Goal: Information Seeking & Learning: Learn about a topic

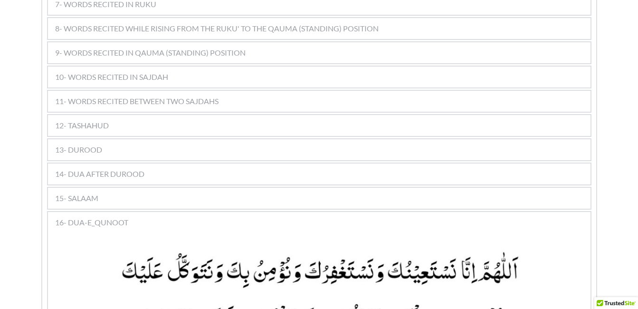
scroll to position [747, 0]
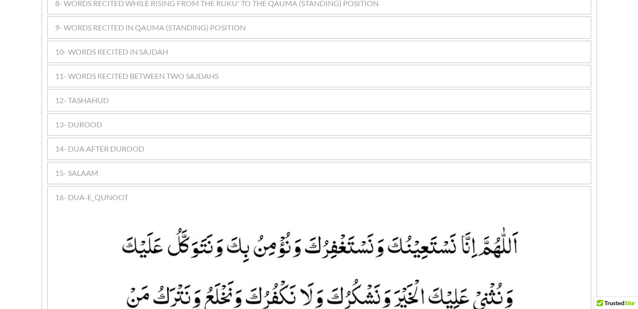
click at [151, 70] on span "11- WORDS RECITED BETWEEN TWO SAJDAHS" at bounding box center [136, 75] width 163 height 11
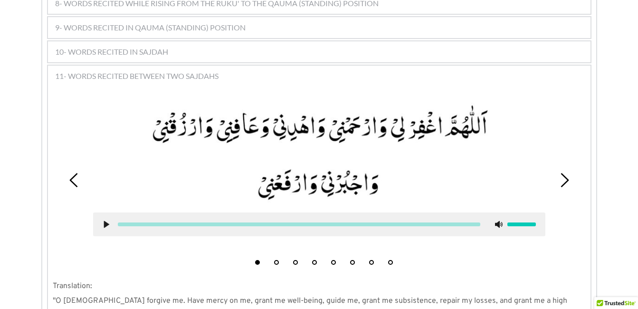
click at [390, 260] on button "8" at bounding box center [390, 262] width 5 height 5
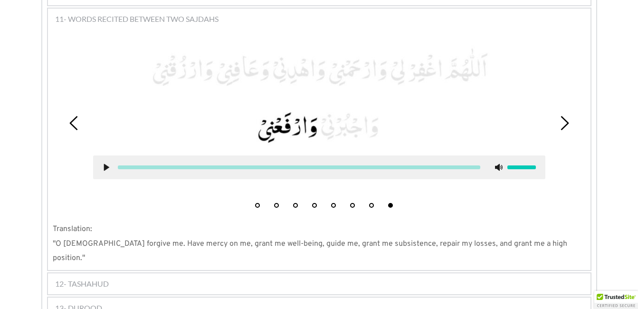
scroll to position [824, 0]
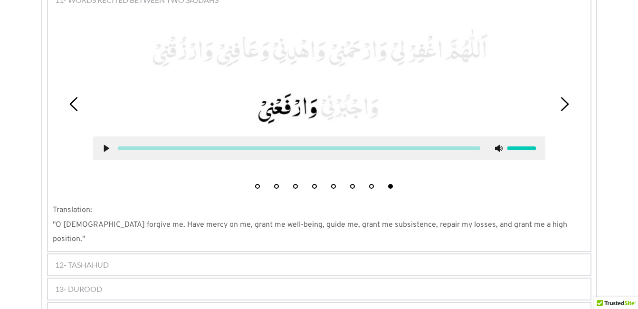
click at [104, 145] on use at bounding box center [106, 148] width 5 height 7
click at [257, 184] on button "1" at bounding box center [257, 186] width 5 height 5
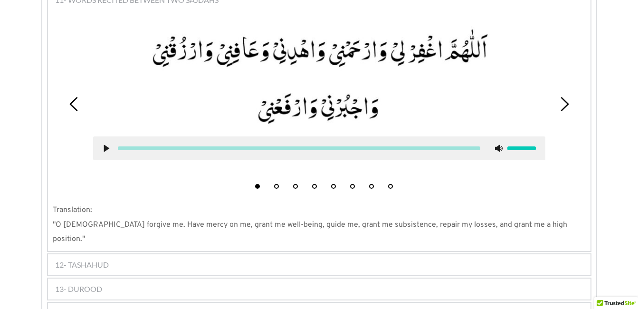
click at [105, 145] on use at bounding box center [106, 148] width 5 height 7
click at [105, 145] on use at bounding box center [106, 148] width 6 height 7
